Goal: Transaction & Acquisition: Purchase product/service

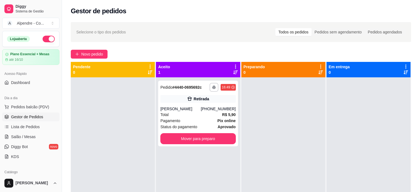
click at [101, 59] on div "**********" at bounding box center [241, 140] width 358 height 242
click at [86, 54] on span "Novo pedido" at bounding box center [92, 54] width 22 height 6
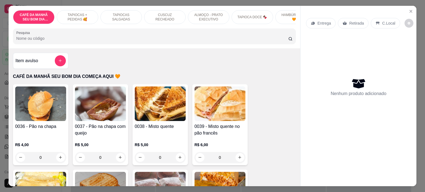
click at [263, 15] on p "TAPIOCA DOCE 🍫" at bounding box center [252, 17] width 30 height 4
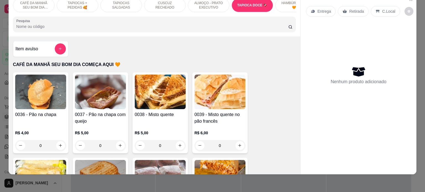
scroll to position [1122, 0]
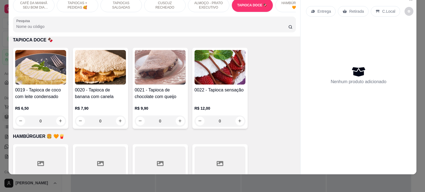
click at [178, 120] on div "0" at bounding box center [160, 121] width 51 height 11
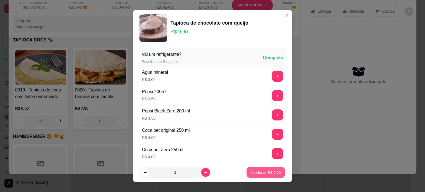
click at [263, 174] on p "Adicionar R$ 9,90" at bounding box center [265, 172] width 30 height 5
type input "1"
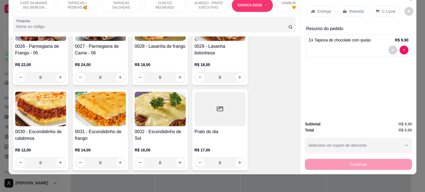
click at [125, 5] on div "TAPIOCAS SALGADAS" at bounding box center [120, 5] width 41 height 14
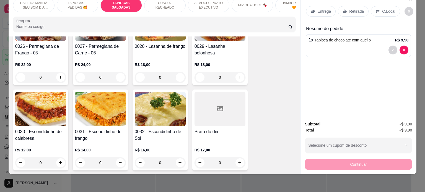
scroll to position [393, 0]
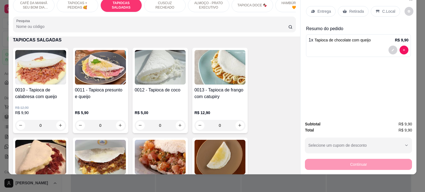
click at [175, 125] on div "0" at bounding box center [160, 125] width 51 height 11
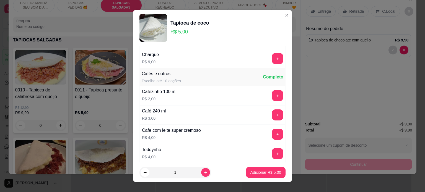
scroll to position [873, 0]
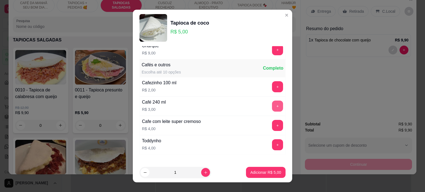
click at [272, 102] on button "+" at bounding box center [277, 106] width 11 height 11
click at [265, 176] on button "Adicionar R$ 8,00" at bounding box center [265, 172] width 38 height 11
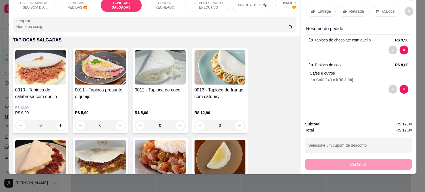
click at [376, 10] on icon at bounding box center [378, 11] width 4 height 3
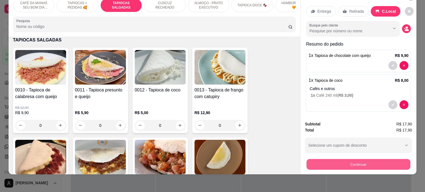
click at [345, 160] on button "Continuar" at bounding box center [358, 164] width 104 height 11
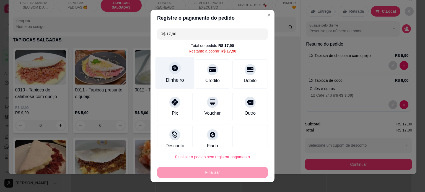
click at [172, 77] on div "Dinheiro" at bounding box center [175, 80] width 18 height 7
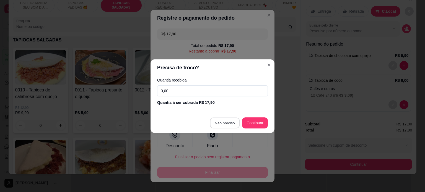
type input "R$ 0,00"
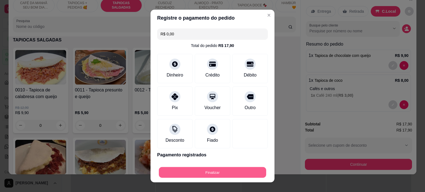
click at [212, 172] on button "Finalizar" at bounding box center [212, 172] width 107 height 11
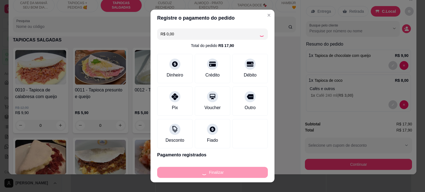
type input "0"
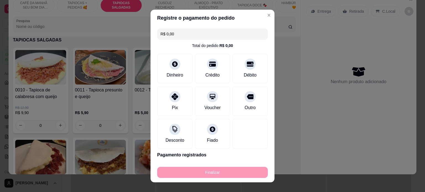
type input "-R$ 17,90"
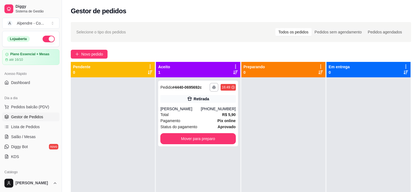
drag, startPoint x: 179, startPoint y: 83, endPoint x: 155, endPoint y: 50, distance: 41.5
click at [155, 50] on div "Novo pedido" at bounding box center [241, 54] width 340 height 9
click at [94, 53] on span "Novo pedido" at bounding box center [92, 54] width 22 height 6
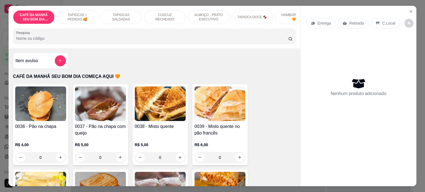
drag, startPoint x: 113, startPoint y: 27, endPoint x: 221, endPoint y: 23, distance: 108.1
click at [221, 23] on div "CAFÉ DA MANHÃ SEU BOM DIA COMEÇA AQUI 🧡 TAPIOCAS + PEDIDAS 🥰 TAPIOCAS SALGADAS …" at bounding box center [155, 27] width 292 height 43
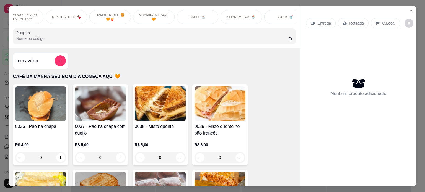
scroll to position [0, 195]
click at [142, 16] on p "VITAMINAS E AÇAÍ 🧡" at bounding box center [144, 17] width 32 height 9
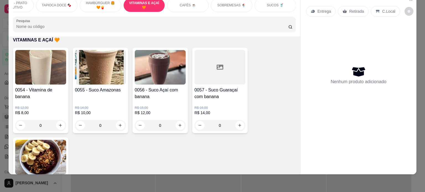
scroll to position [1535, 0]
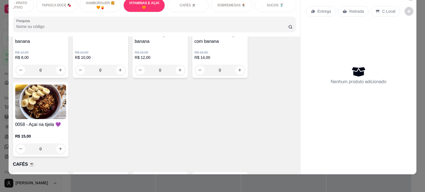
click at [56, 148] on div "0" at bounding box center [40, 148] width 51 height 11
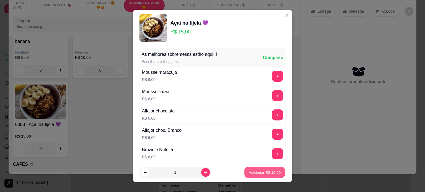
click at [256, 172] on p "Adicionar R$ 15,00" at bounding box center [264, 172] width 32 height 5
type input "1"
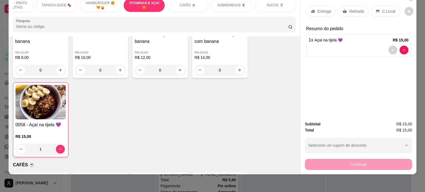
click at [349, 9] on p "Retirada" at bounding box center [356, 12] width 15 height 6
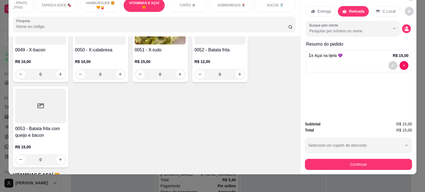
scroll to position [1341, 0]
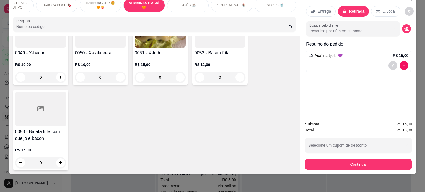
click at [239, 3] on p "SOBREMESAS 🍨" at bounding box center [231, 5] width 28 height 4
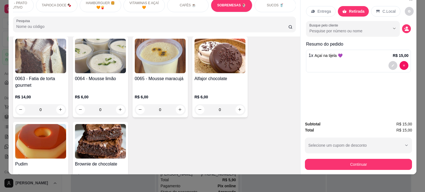
scroll to position [1835, 0]
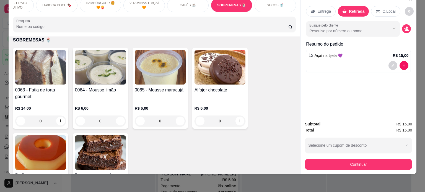
click at [59, 122] on div "0" at bounding box center [40, 121] width 51 height 11
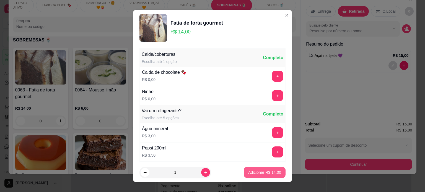
click at [272, 174] on p "Adicionar R$ 14,00" at bounding box center [264, 173] width 33 height 6
type input "1"
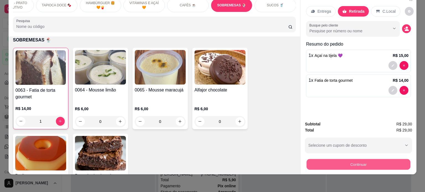
click at [355, 161] on button "Continuar" at bounding box center [358, 164] width 104 height 11
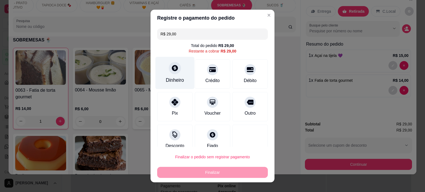
click at [171, 77] on div "Dinheiro" at bounding box center [175, 80] width 18 height 7
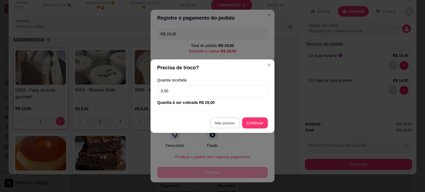
type input "R$ 0,00"
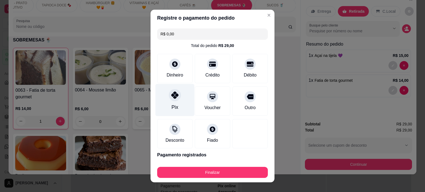
click at [171, 104] on div "Pix" at bounding box center [174, 107] width 7 height 7
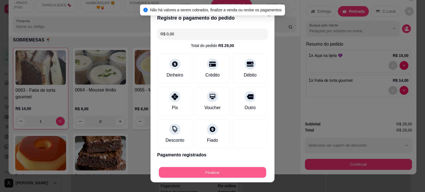
click at [195, 171] on button "Finalizar" at bounding box center [212, 172] width 107 height 11
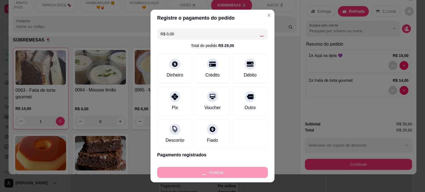
type input "0"
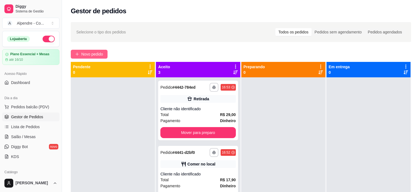
click at [84, 51] on span "Novo pedido" at bounding box center [92, 54] width 22 height 6
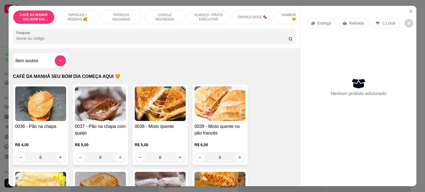
click at [112, 13] on p "TAPIOCAS SALGADAS" at bounding box center [121, 17] width 32 height 9
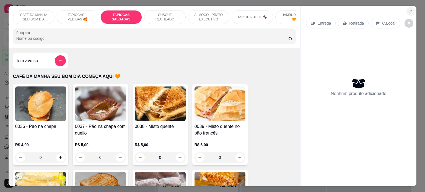
click at [408, 10] on icon "Close" at bounding box center [410, 11] width 4 height 4
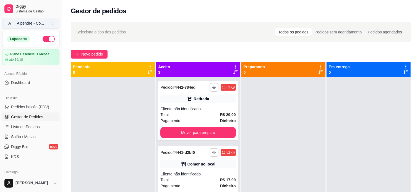
click at [24, 21] on div "Alpendre - Co ..." at bounding box center [30, 23] width 27 height 6
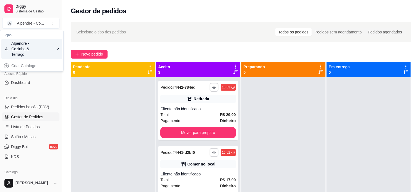
click at [160, 48] on div "**********" at bounding box center [241, 140] width 358 height 242
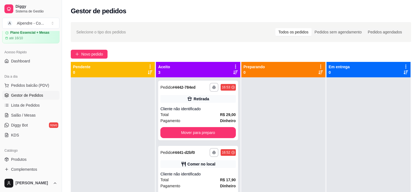
scroll to position [12, 0]
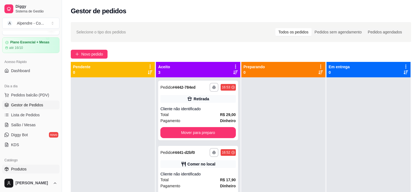
click at [18, 167] on span "Produtos" at bounding box center [18, 169] width 15 height 6
